Goal: Contribute content: Contribute content

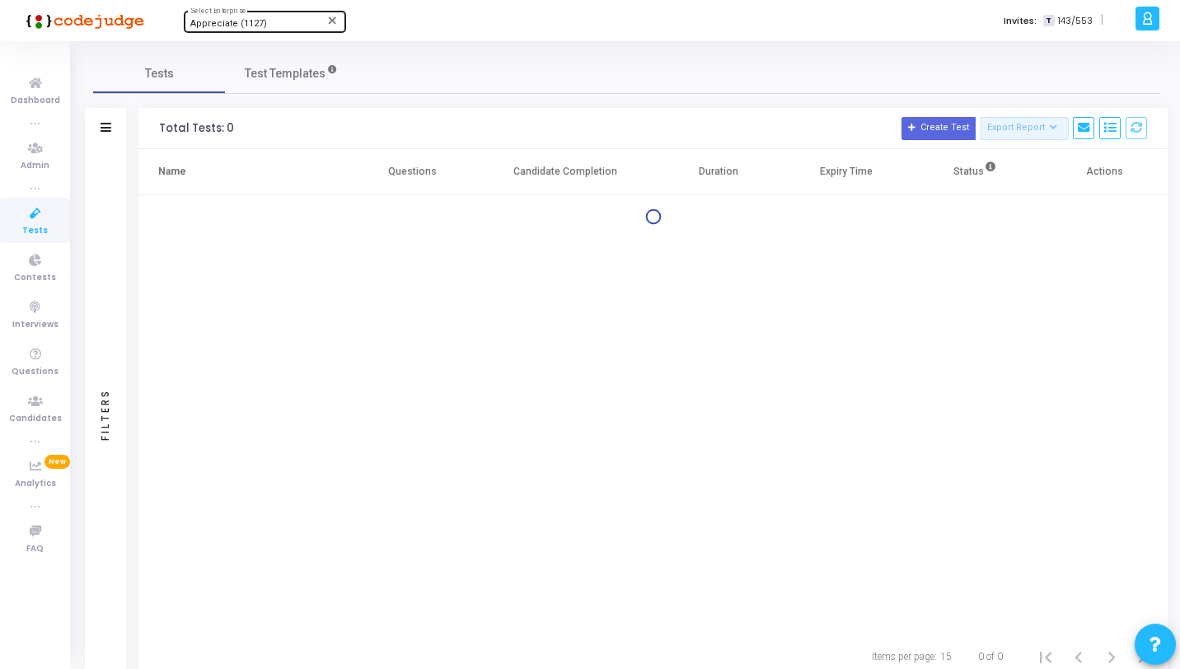
click at [278, 18] on div "Appreciate (1127) Select Enterprise" at bounding box center [264, 20] width 148 height 25
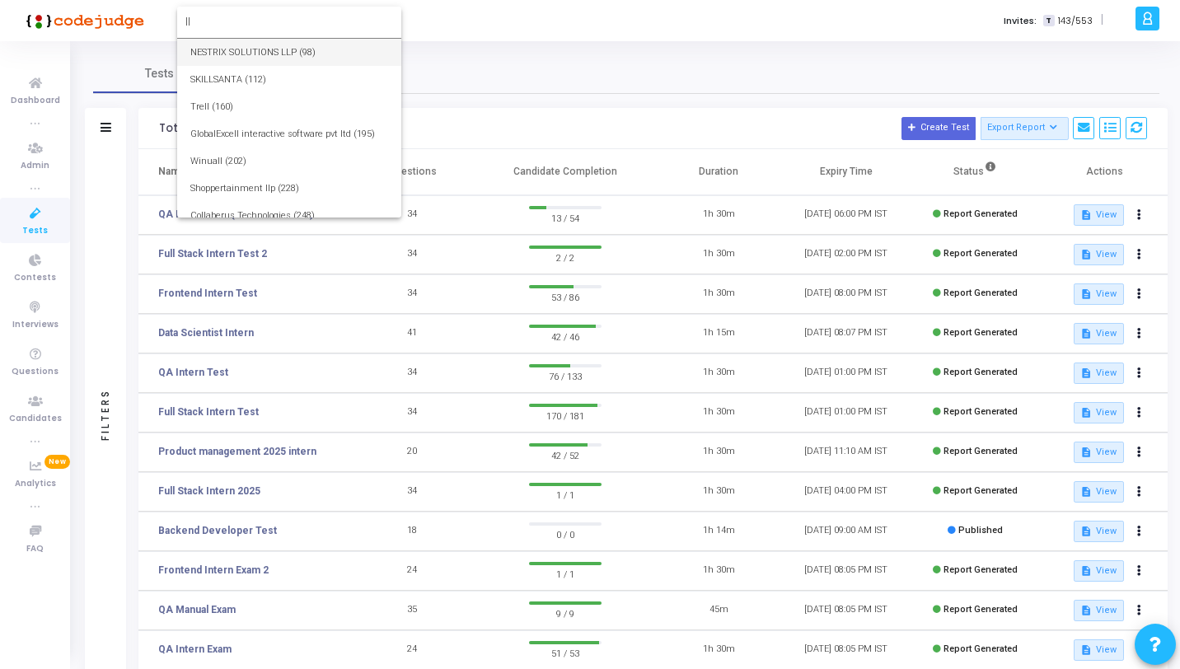
type input "l"
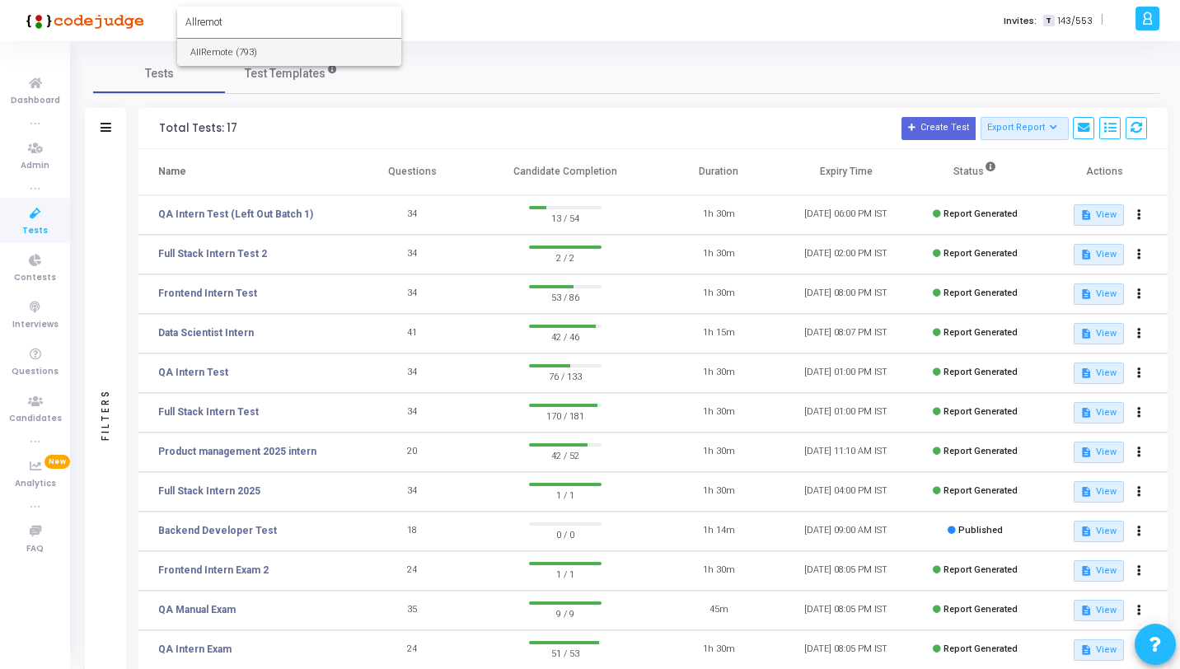
type input "Allremot"
click at [278, 43] on span "AllRemote (793)" at bounding box center [289, 52] width 198 height 27
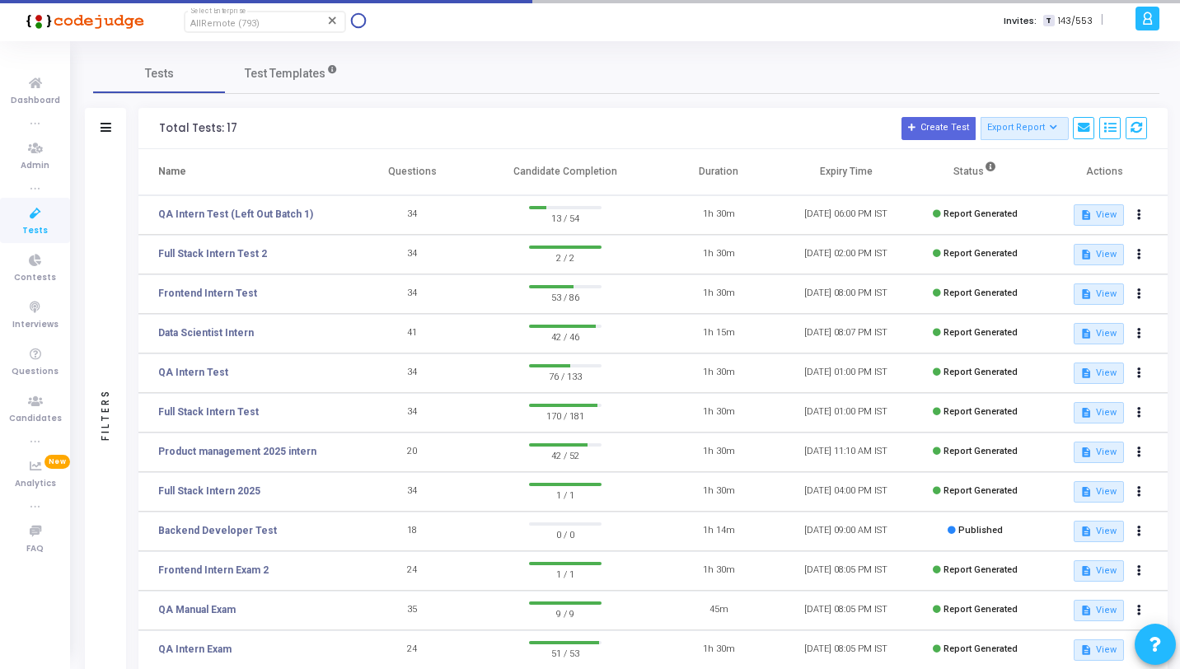
click at [45, 214] on icon at bounding box center [35, 214] width 35 height 21
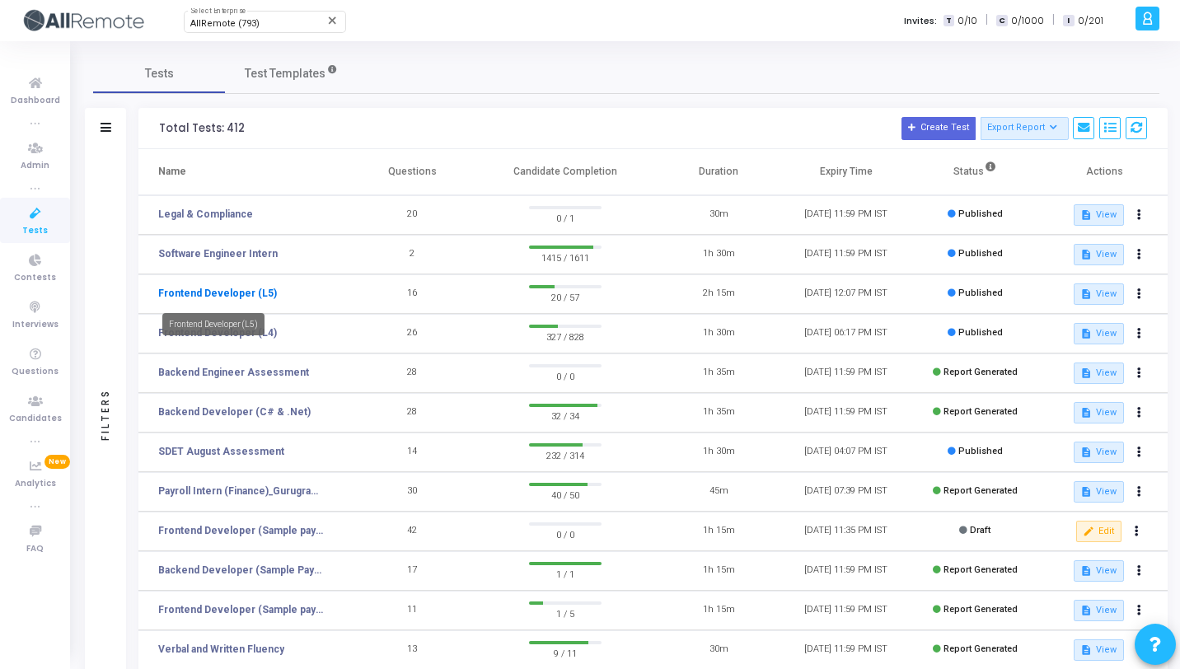
click at [253, 296] on link "Frontend Developer (L5)" at bounding box center [217, 293] width 119 height 15
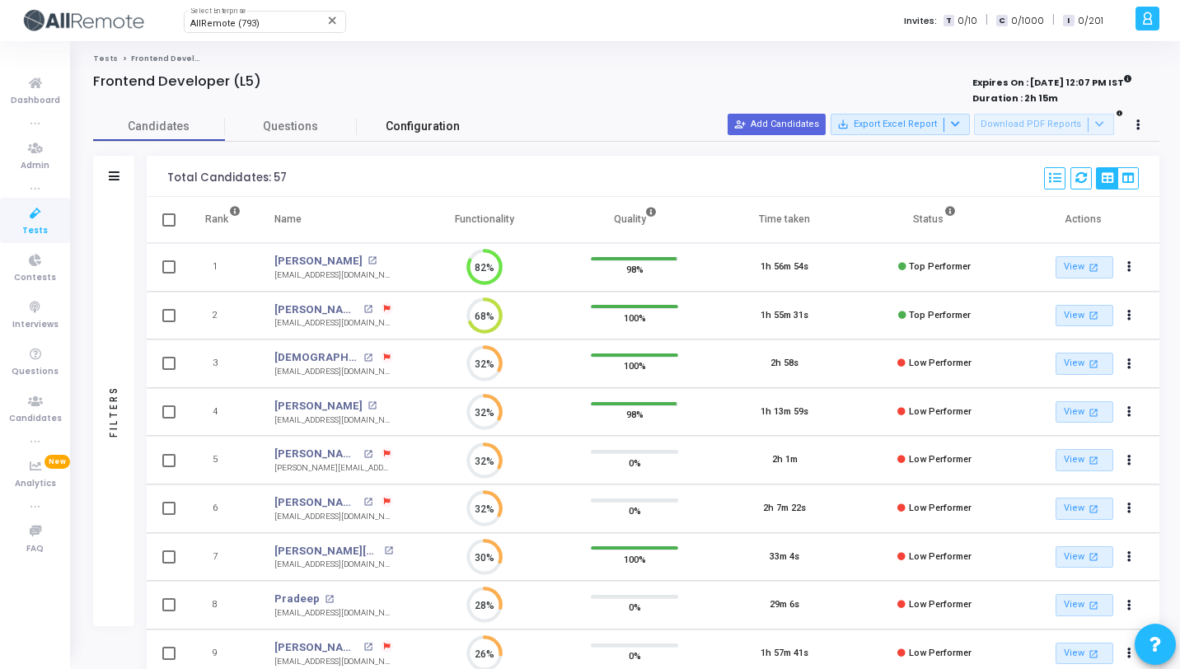
click at [397, 123] on span "Configuration" at bounding box center [423, 126] width 74 height 17
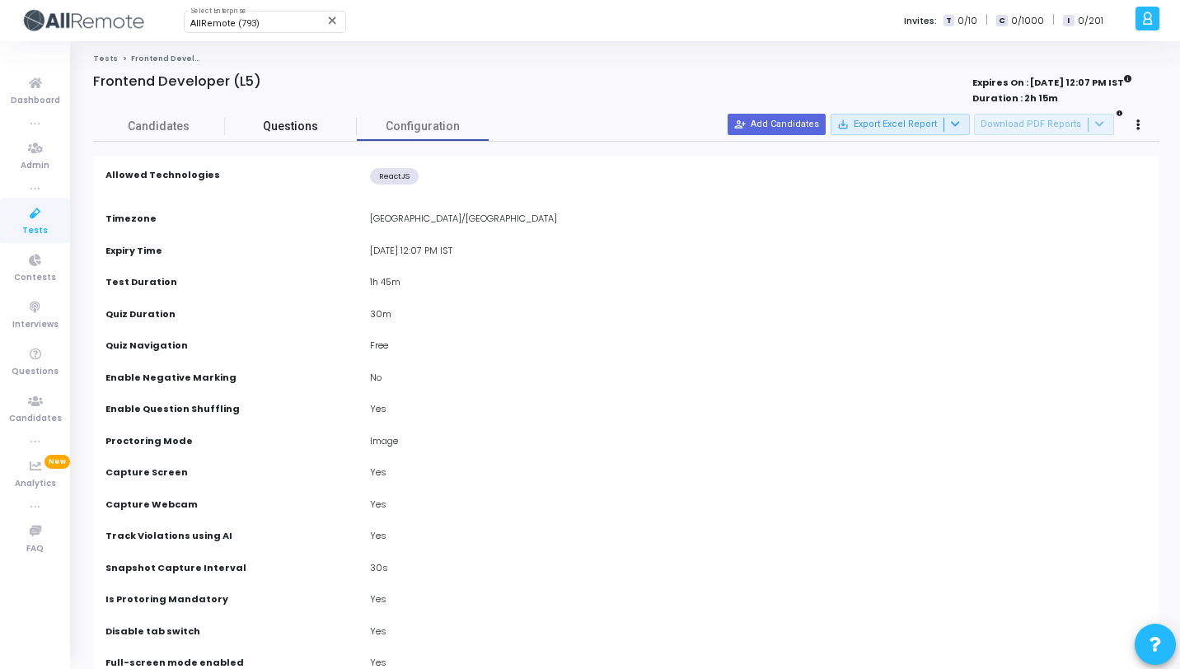
click at [300, 129] on span "Questions" at bounding box center [291, 126] width 132 height 17
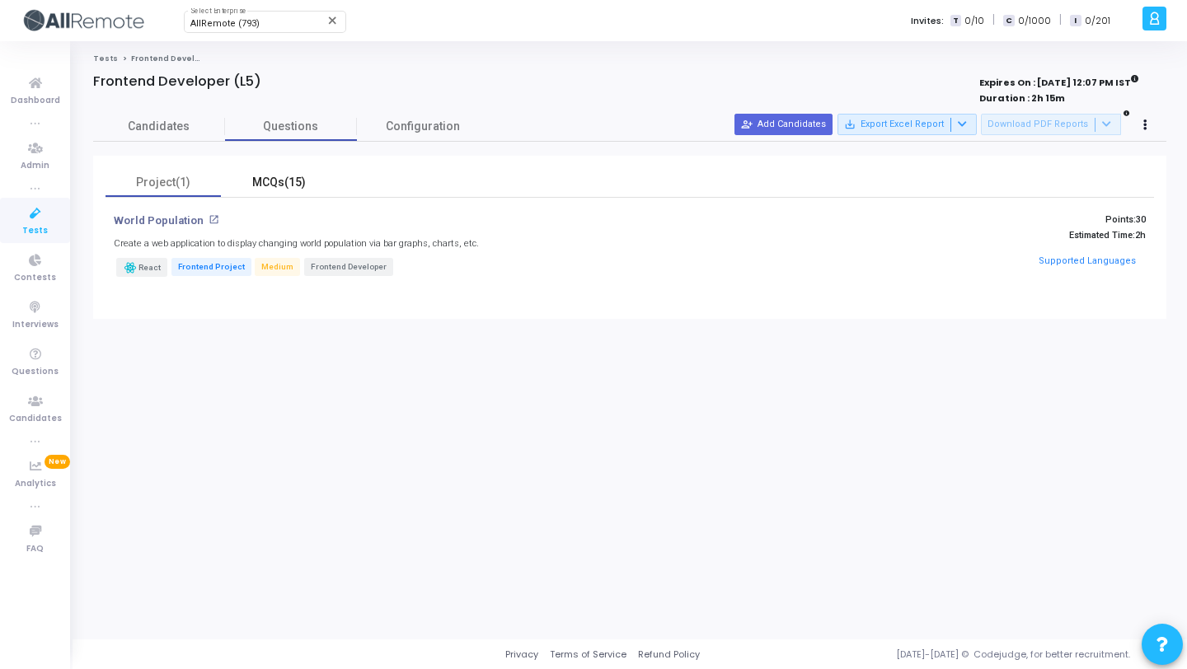
click at [295, 180] on div "MCQs(15)" at bounding box center [279, 182] width 96 height 17
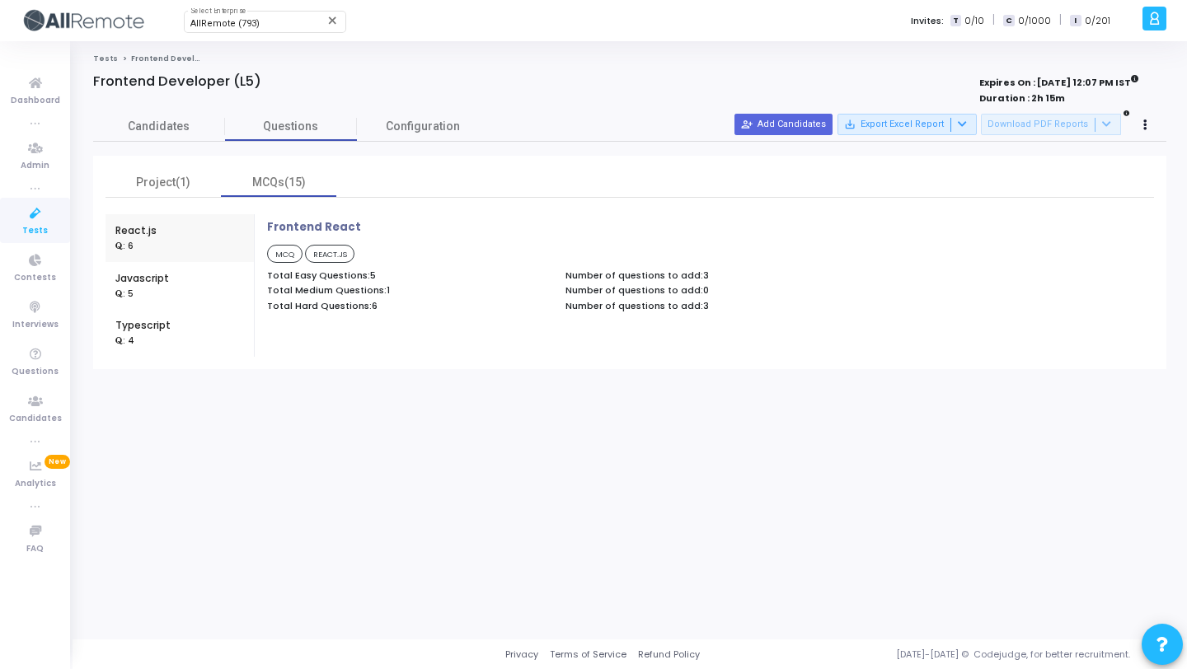
click at [18, 218] on icon at bounding box center [35, 214] width 35 height 21
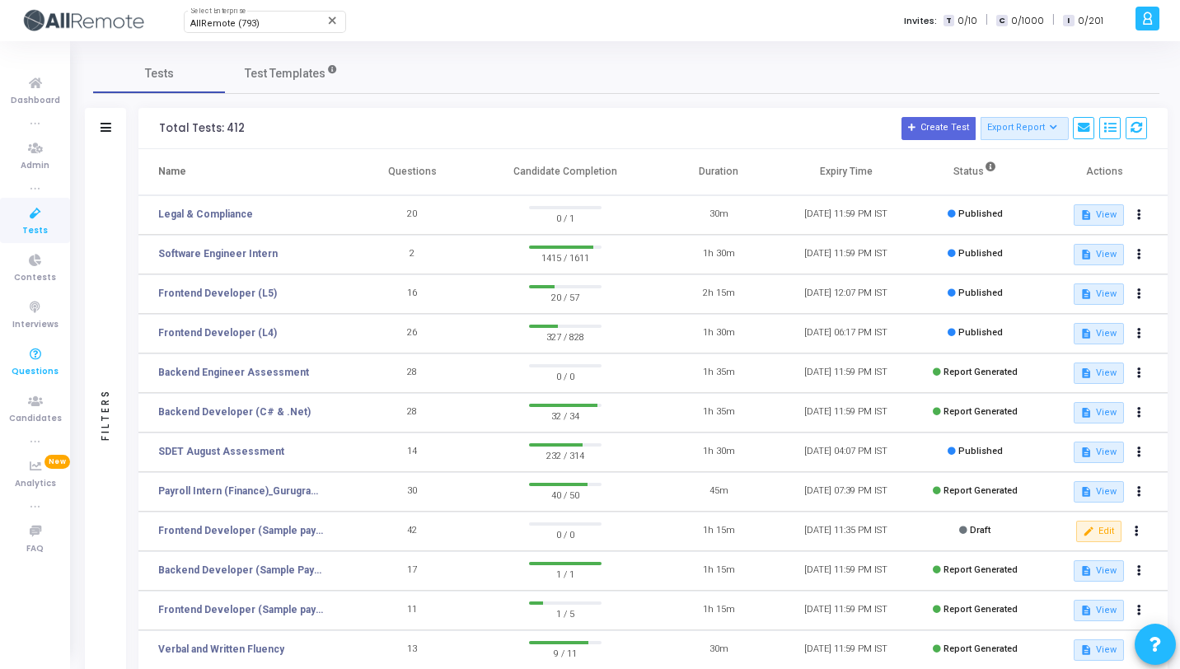
click at [51, 357] on icon at bounding box center [35, 355] width 35 height 21
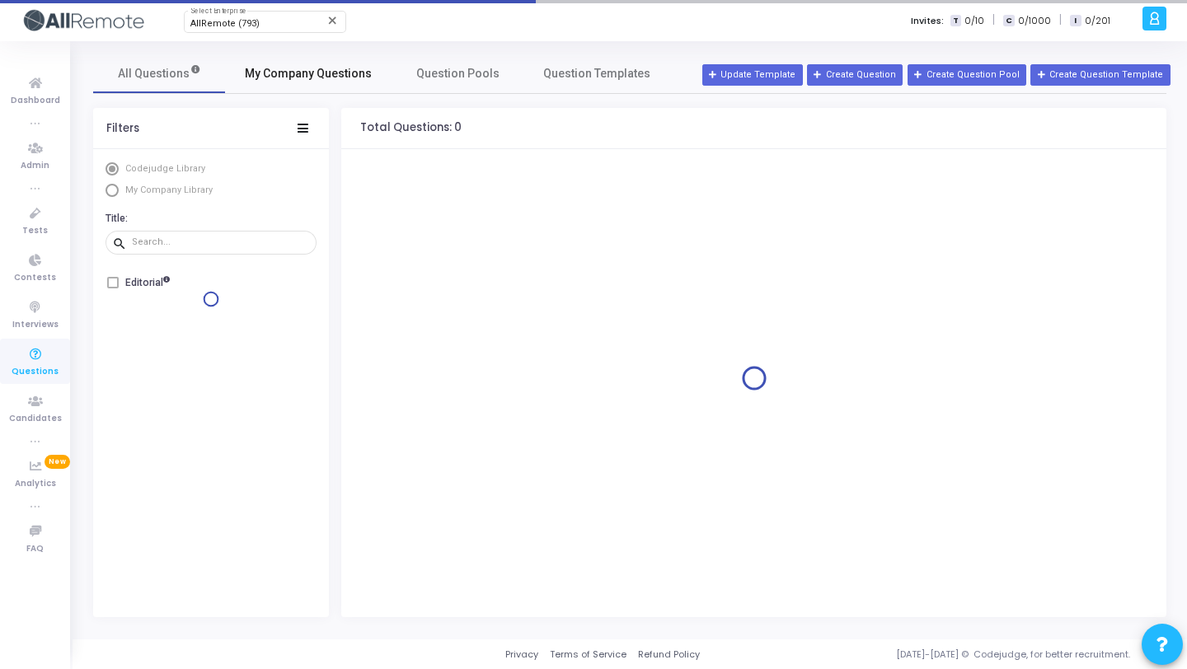
click at [271, 85] on link "My Company Questions" at bounding box center [308, 74] width 166 height 40
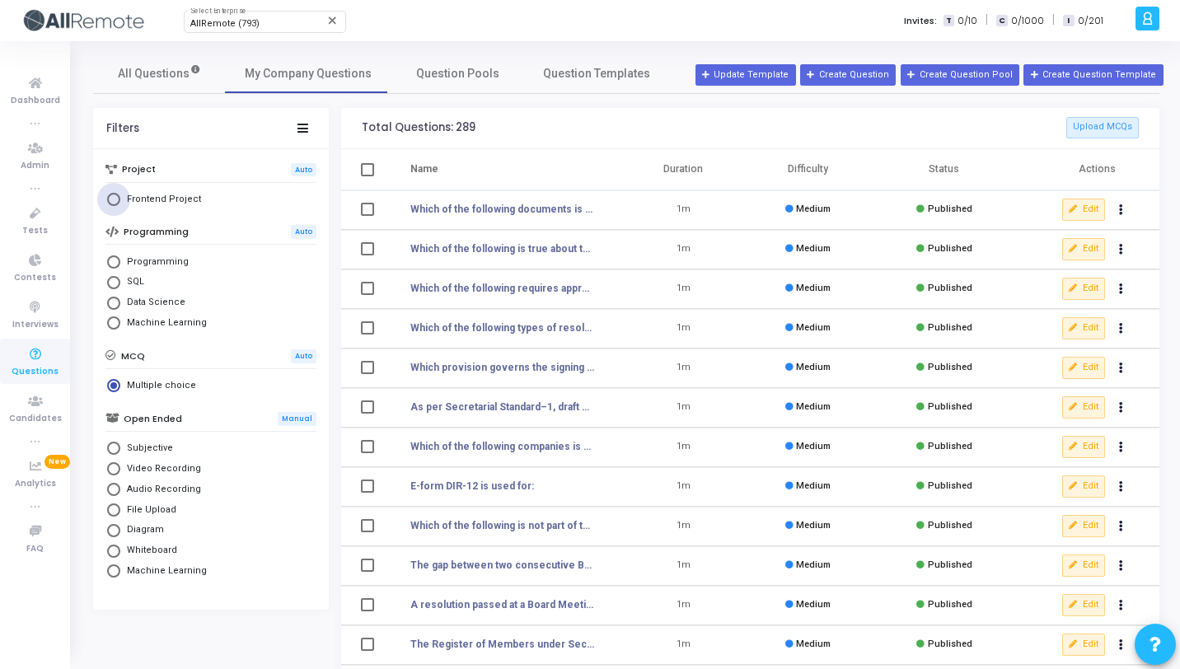
click at [172, 197] on span "Frontend Project" at bounding box center [160, 200] width 81 height 14
click at [120, 197] on input "Frontend Project" at bounding box center [113, 199] width 13 height 13
radio input "true"
radio input "false"
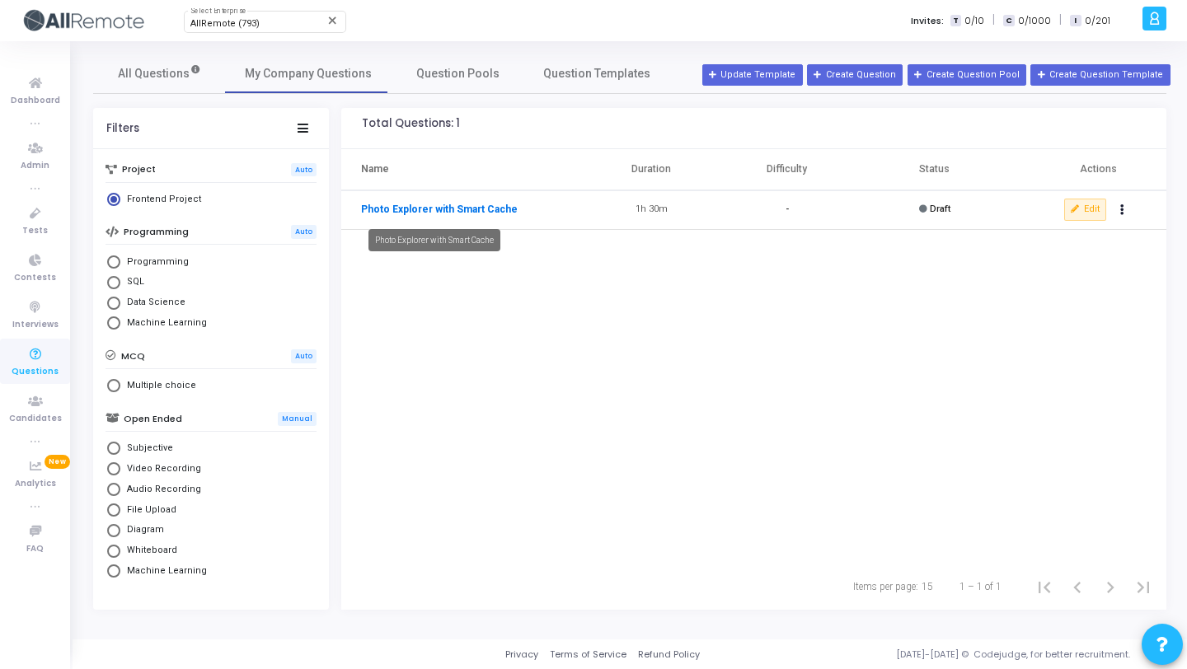
click at [417, 209] on link "Photo Explorer with Smart Cache" at bounding box center [439, 209] width 157 height 15
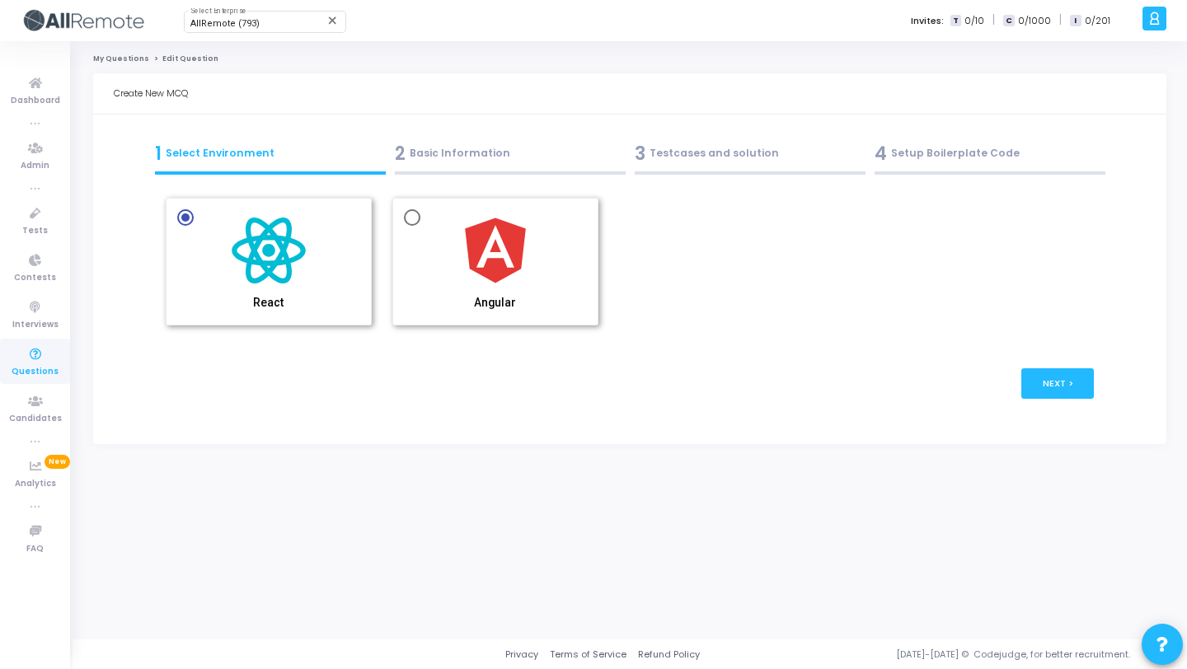
click at [499, 140] on div "2 Basic Information" at bounding box center [510, 153] width 231 height 27
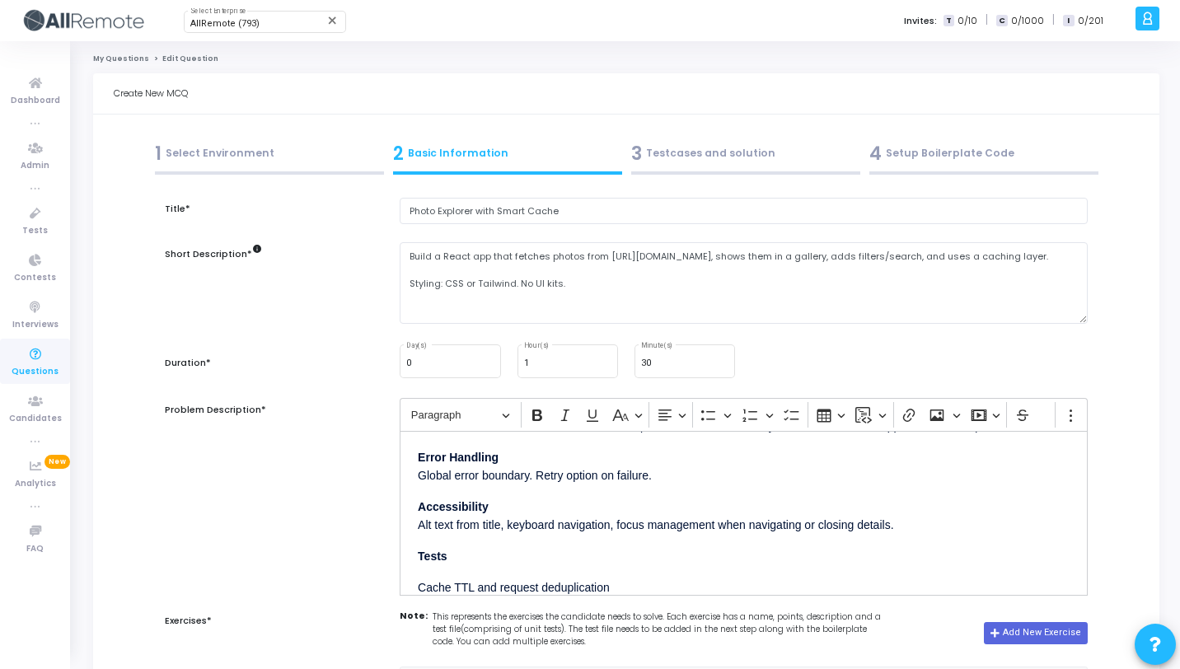
scroll to position [593, 0]
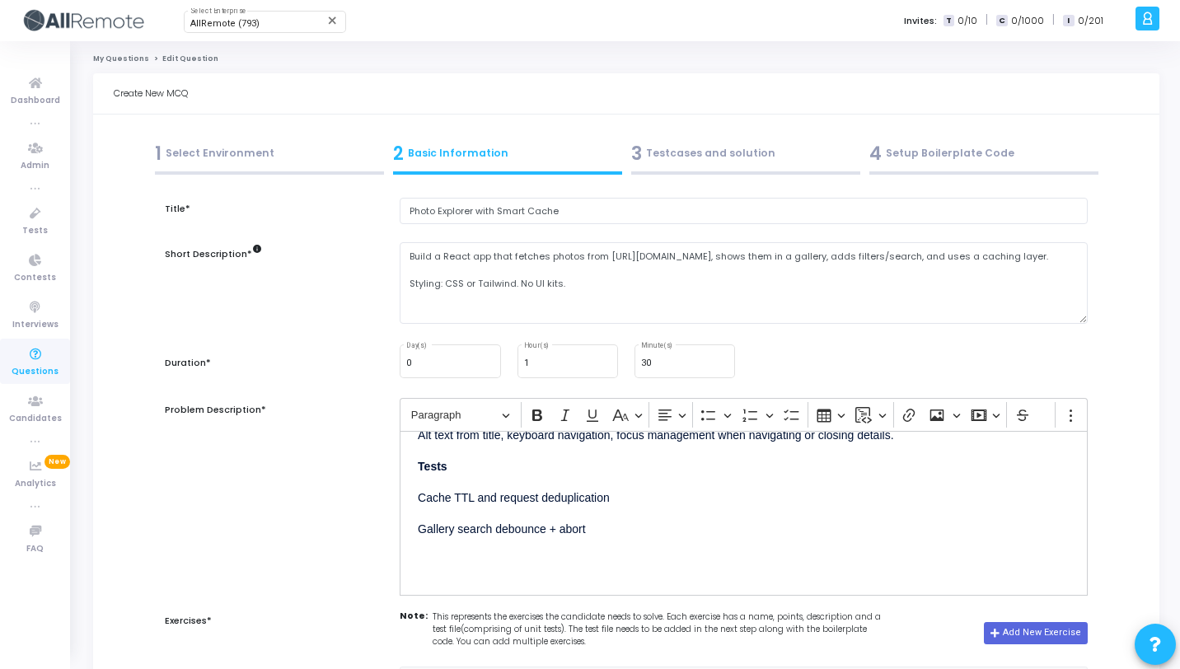
click at [590, 562] on p "Editor editing area: main" at bounding box center [744, 559] width 652 height 21
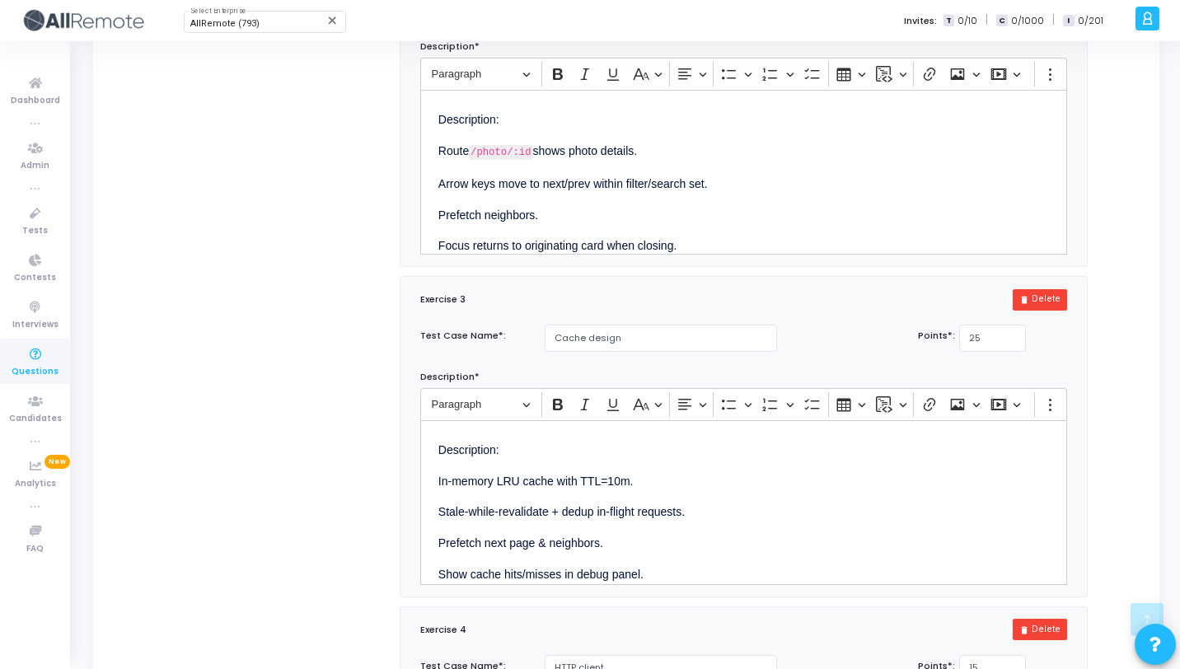
scroll to position [0, 0]
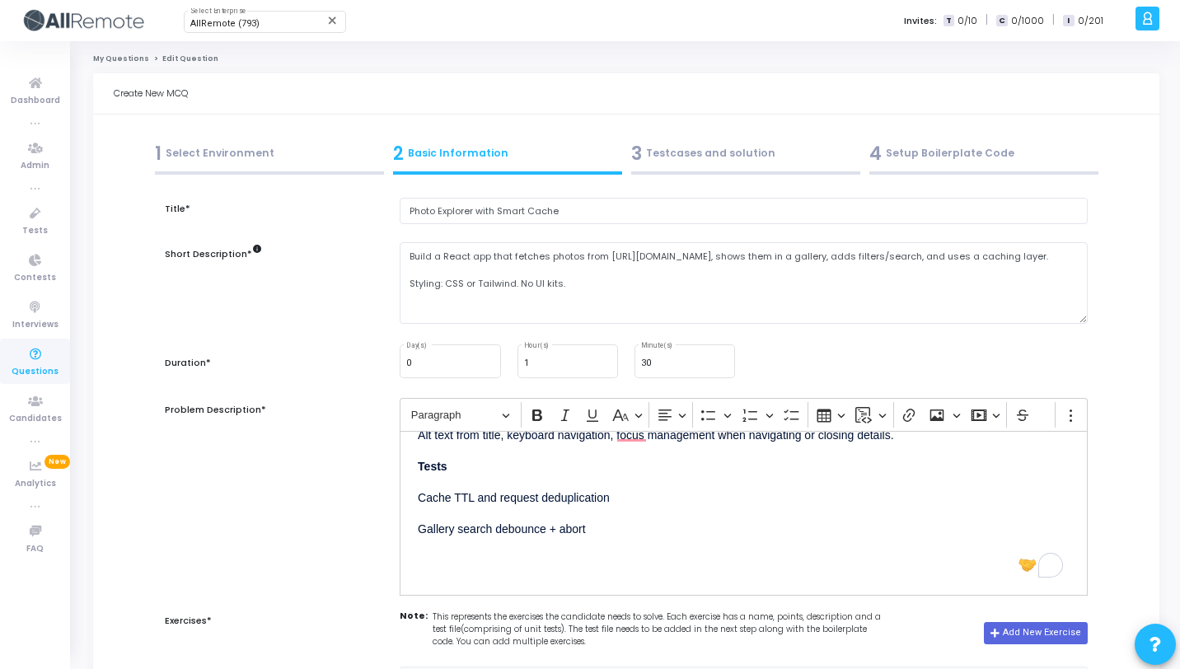
click at [668, 167] on div "3 Testcases and solution" at bounding box center [745, 157] width 238 height 45
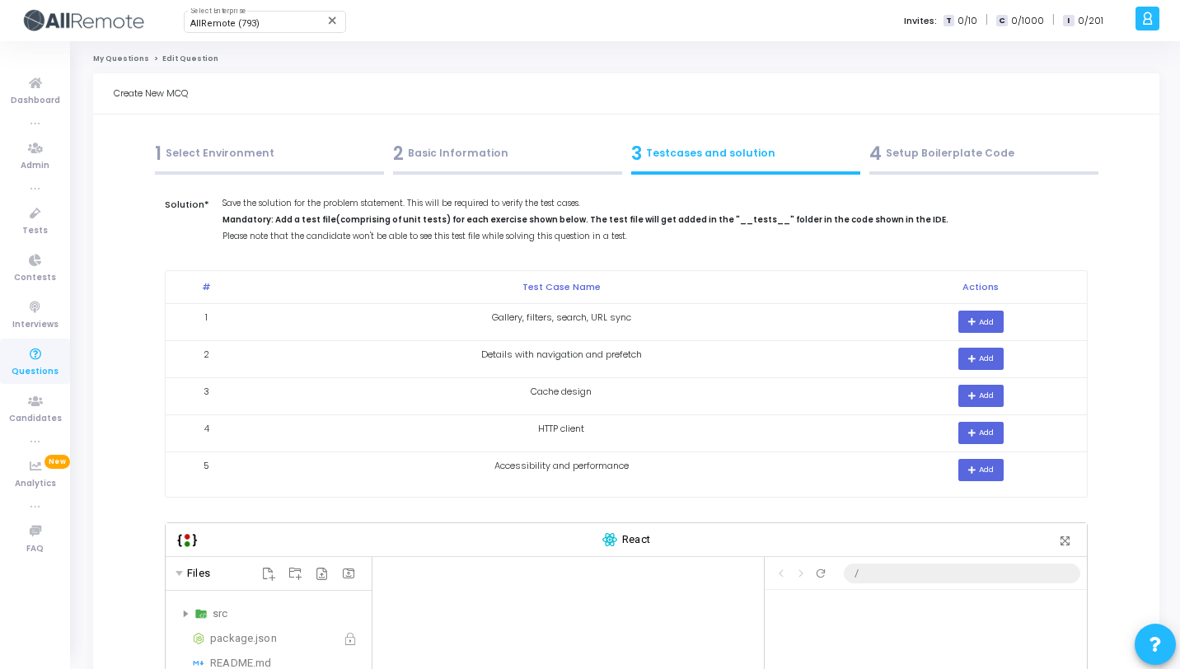
click at [890, 164] on div "4 Setup Boilerplate Code" at bounding box center [983, 153] width 229 height 27
click at [747, 167] on div "3 Testcases and solution" at bounding box center [745, 157] width 238 height 45
click at [943, 168] on div "4 Setup Boilerplate Code" at bounding box center [984, 157] width 238 height 45
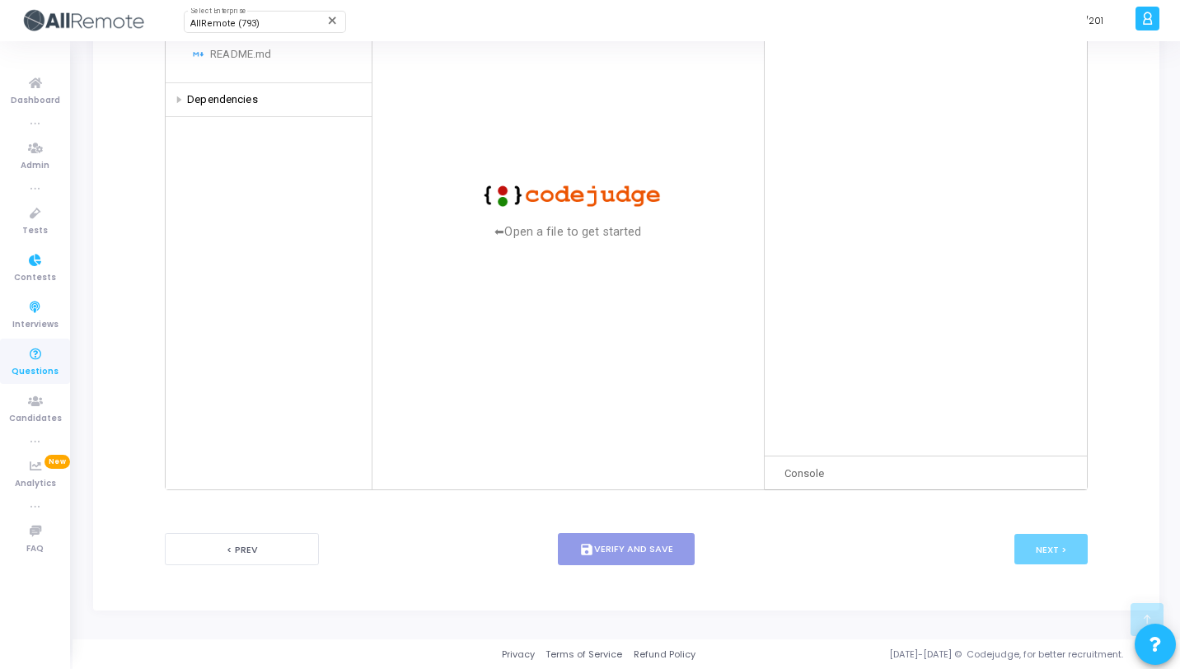
click at [34, 347] on icon at bounding box center [35, 355] width 35 height 21
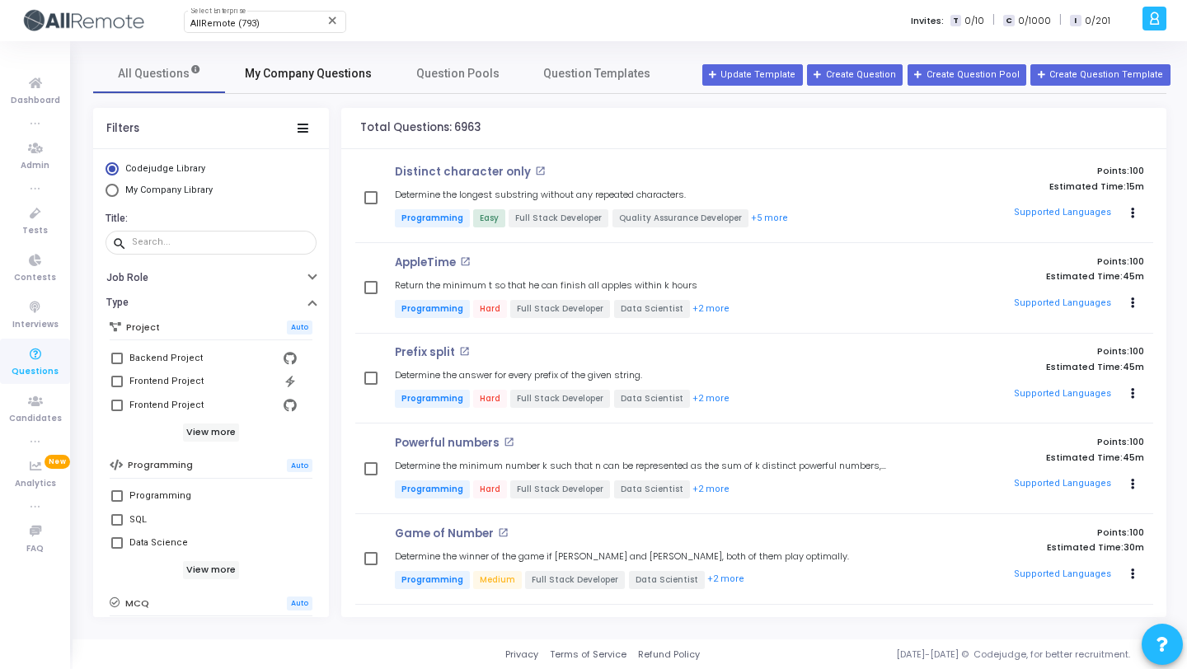
click at [307, 82] on link "My Company Questions" at bounding box center [308, 74] width 166 height 40
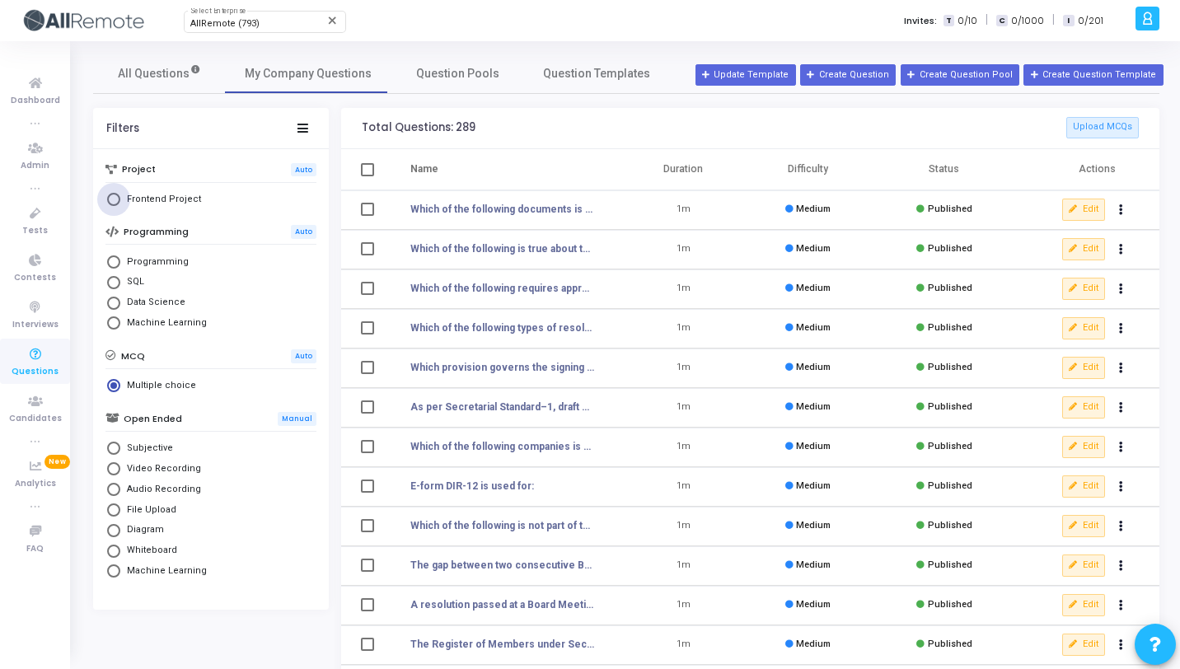
click at [167, 203] on span "Frontend Project" at bounding box center [160, 200] width 81 height 14
click at [120, 203] on input "Frontend Project" at bounding box center [113, 199] width 13 height 13
radio input "true"
radio input "false"
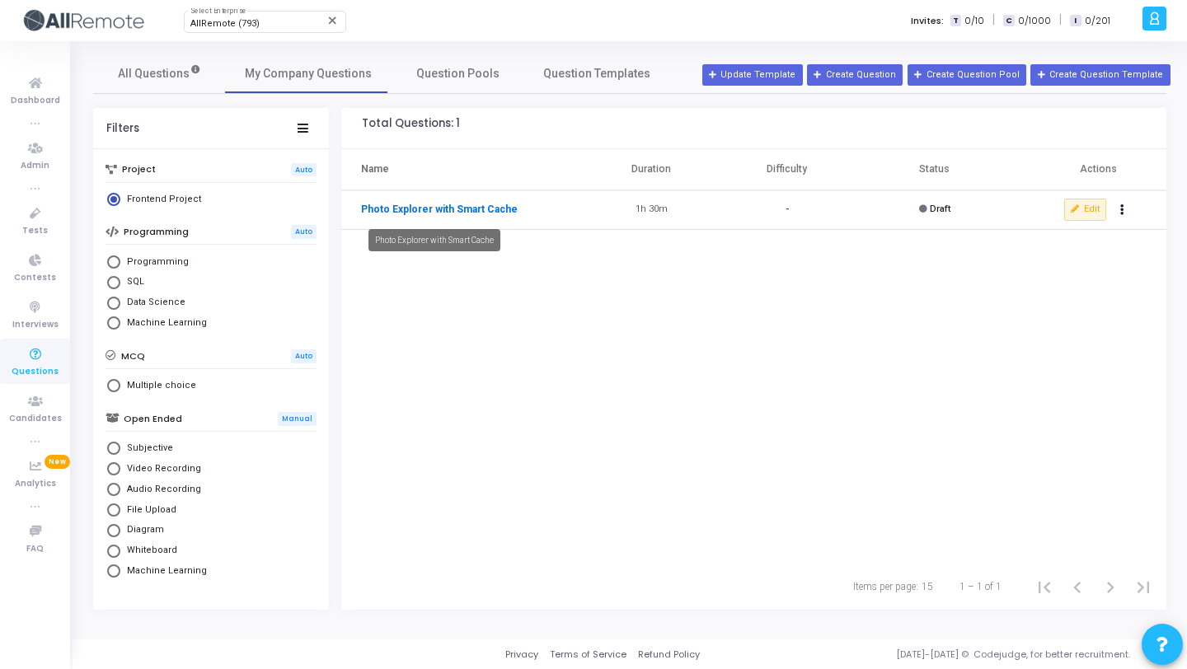
click at [483, 207] on link "Photo Explorer with Smart Cache" at bounding box center [439, 209] width 157 height 15
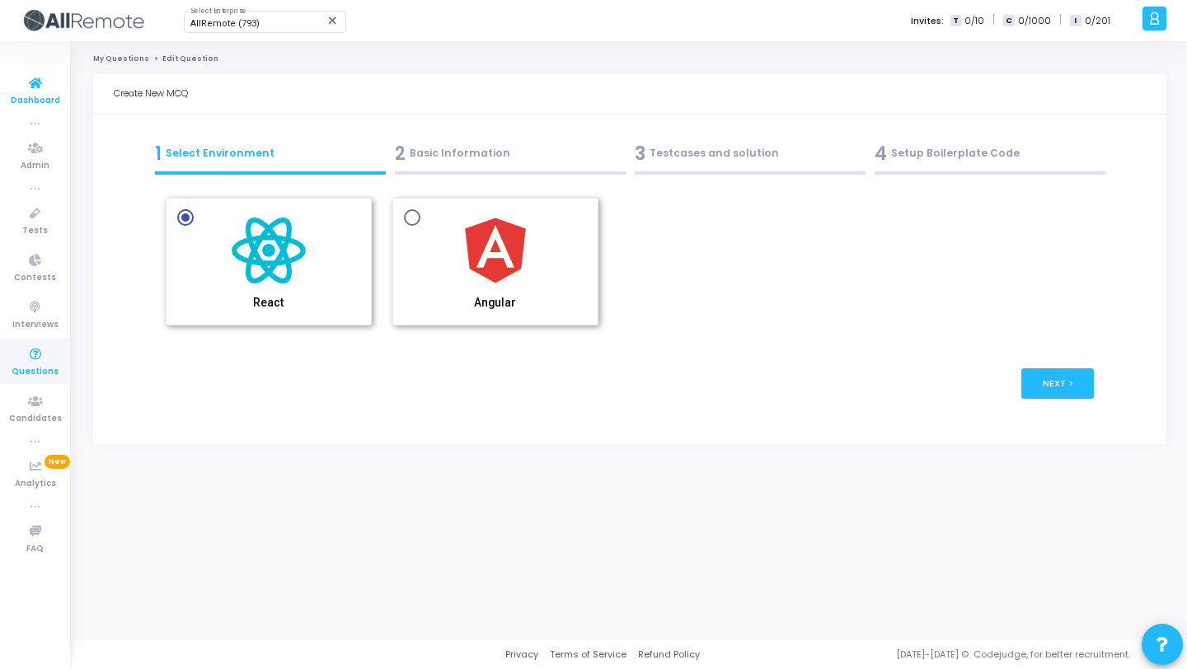
click at [41, 74] on icon at bounding box center [35, 83] width 35 height 21
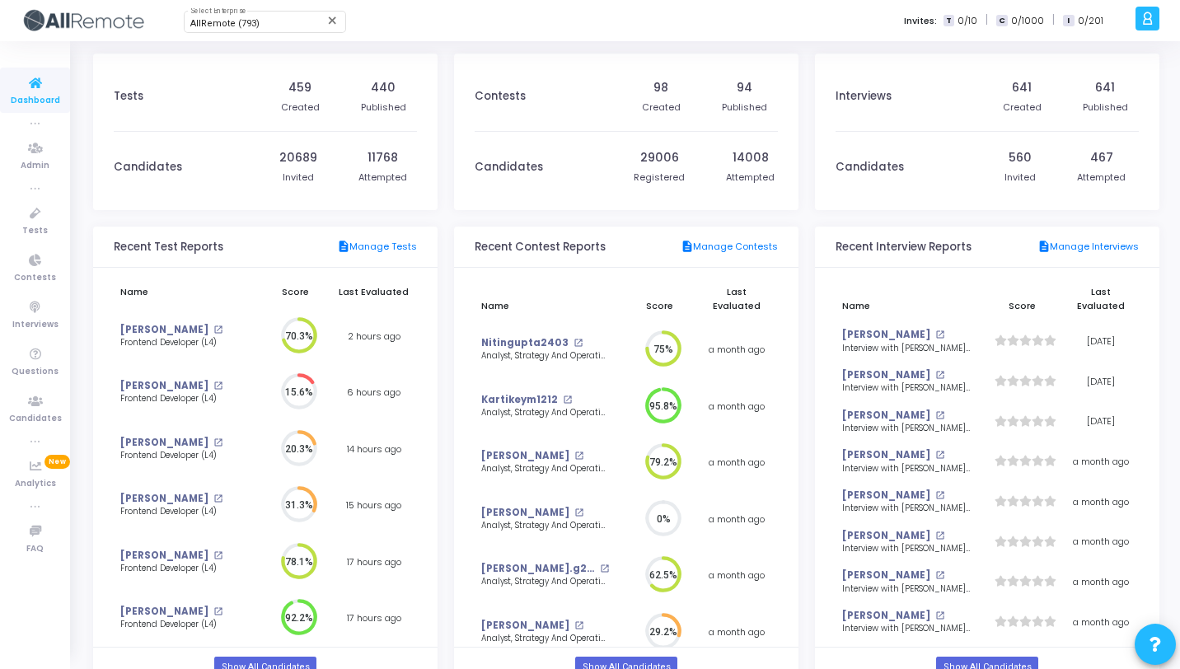
scroll to position [36, 17]
